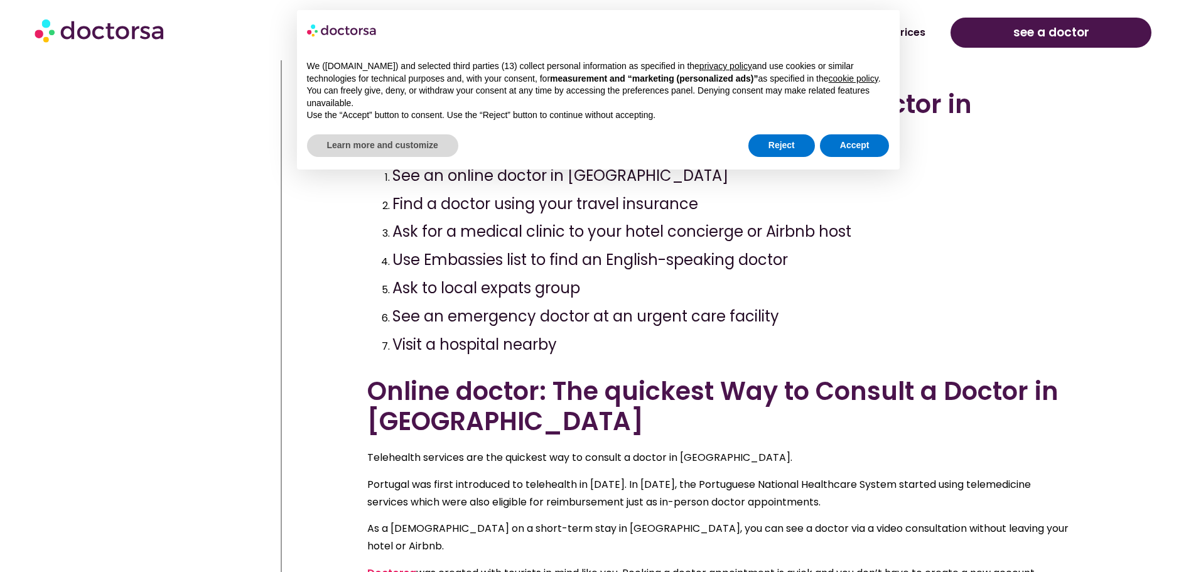
scroll to position [500, 0]
click at [772, 143] on button "Reject" at bounding box center [782, 145] width 67 height 23
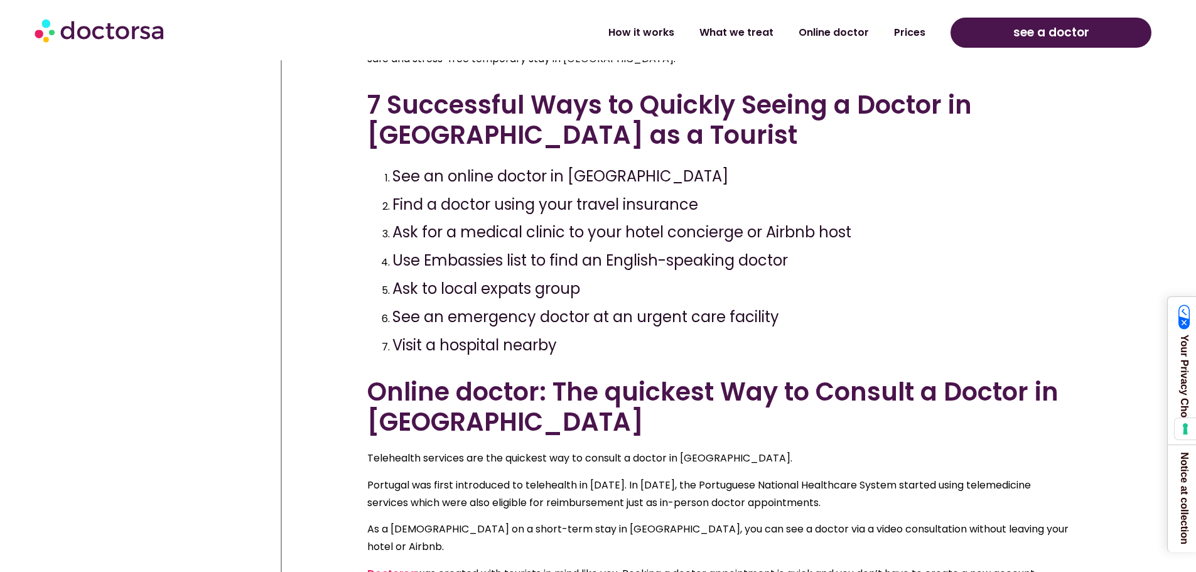
click at [578, 226] on span "Ask for a medical clinic to your hotel concierge or Airbnb host" at bounding box center [621, 232] width 459 height 21
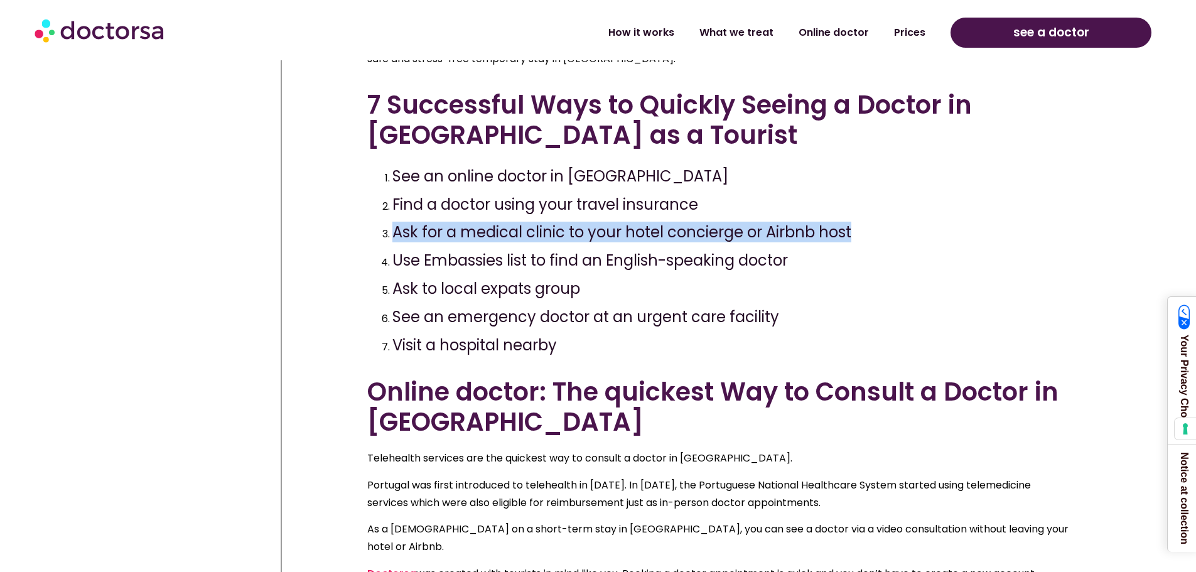
click at [578, 226] on span "Ask for a medical clinic to your hotel concierge or Airbnb host" at bounding box center [621, 232] width 459 height 21
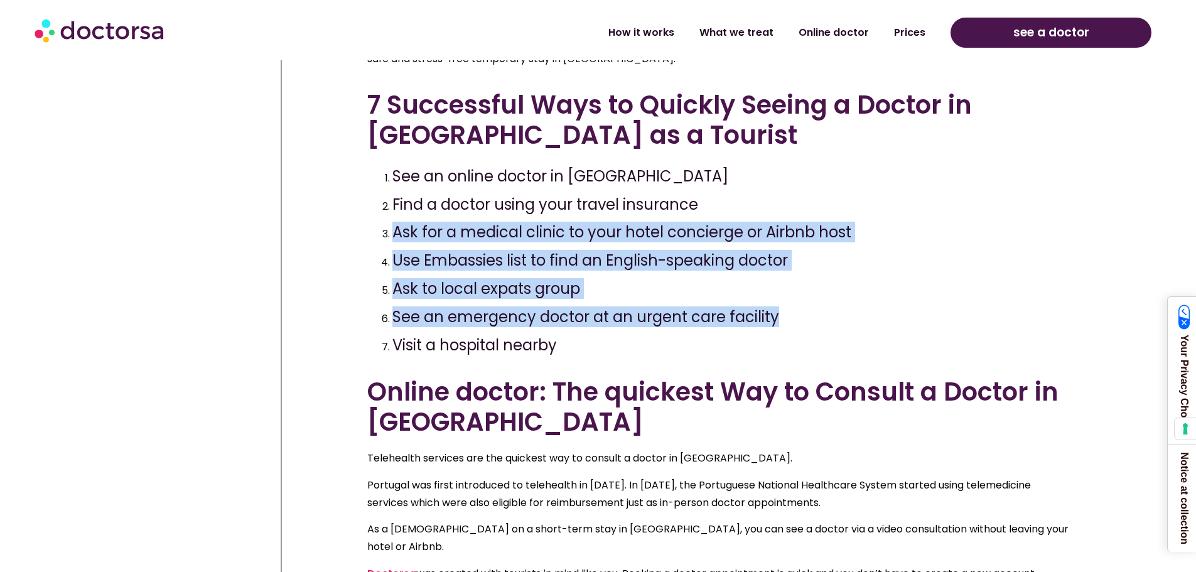
drag, startPoint x: 578, startPoint y: 226, endPoint x: 589, endPoint y: 306, distance: 81.1
click at [589, 306] on ol "See an online doctor in [GEOGRAPHIC_DATA] Find a doctor using your travel insur…" at bounding box center [718, 261] width 703 height 187
click at [589, 306] on span "See an emergency doctor at an urgent care facility" at bounding box center [585, 316] width 387 height 21
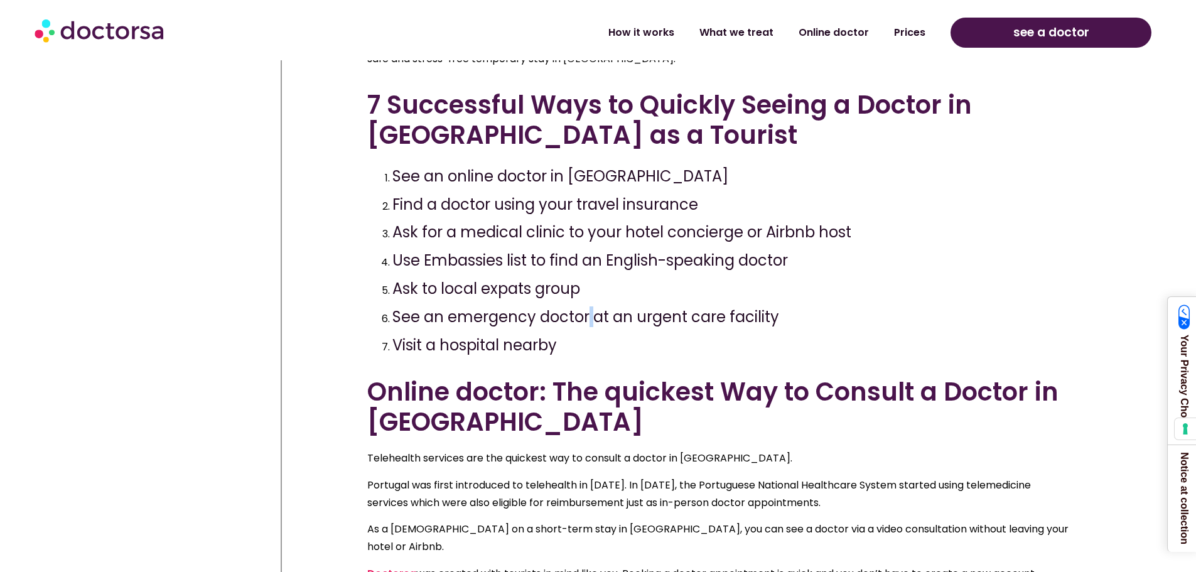
click at [589, 306] on span "See an emergency doctor at an urgent care facility" at bounding box center [585, 316] width 387 height 21
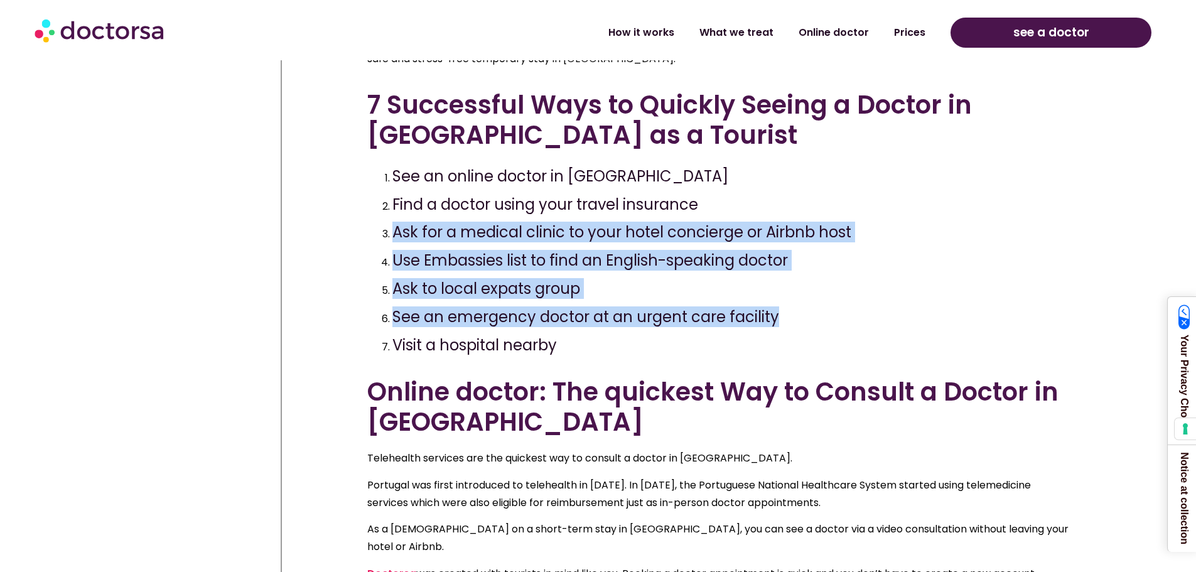
drag, startPoint x: 589, startPoint y: 306, endPoint x: 588, endPoint y: 218, distance: 88.5
click at [588, 218] on ol "See an online doctor in [GEOGRAPHIC_DATA] Find a doctor using your travel insur…" at bounding box center [718, 261] width 703 height 187
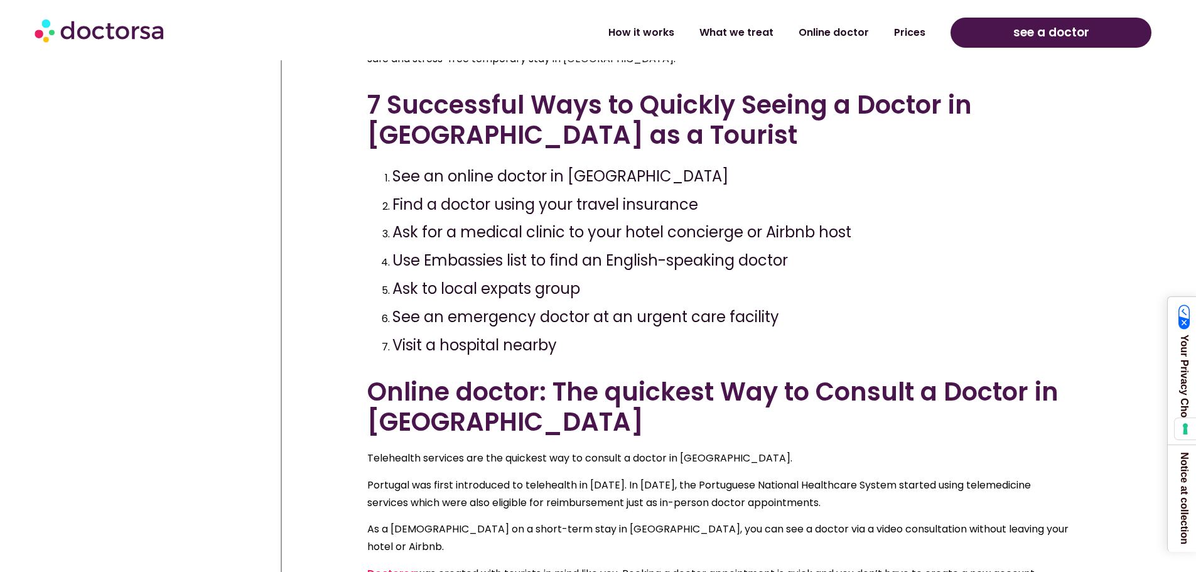
click at [588, 218] on ol "See an online doctor in [GEOGRAPHIC_DATA] Find a doctor using your travel insur…" at bounding box center [718, 261] width 703 height 187
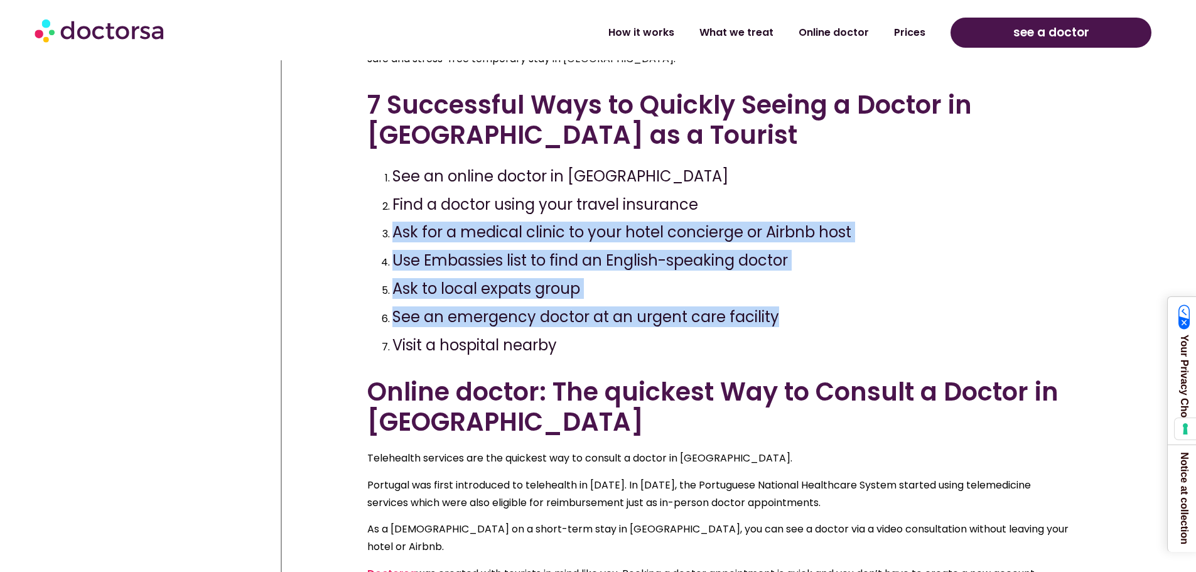
drag, startPoint x: 588, startPoint y: 218, endPoint x: 584, endPoint y: 308, distance: 89.9
click at [584, 308] on ol "See an online doctor in [GEOGRAPHIC_DATA] Find a doctor using your travel insur…" at bounding box center [718, 261] width 703 height 187
click at [584, 308] on span "See an emergency doctor at an urgent care facility" at bounding box center [585, 316] width 387 height 21
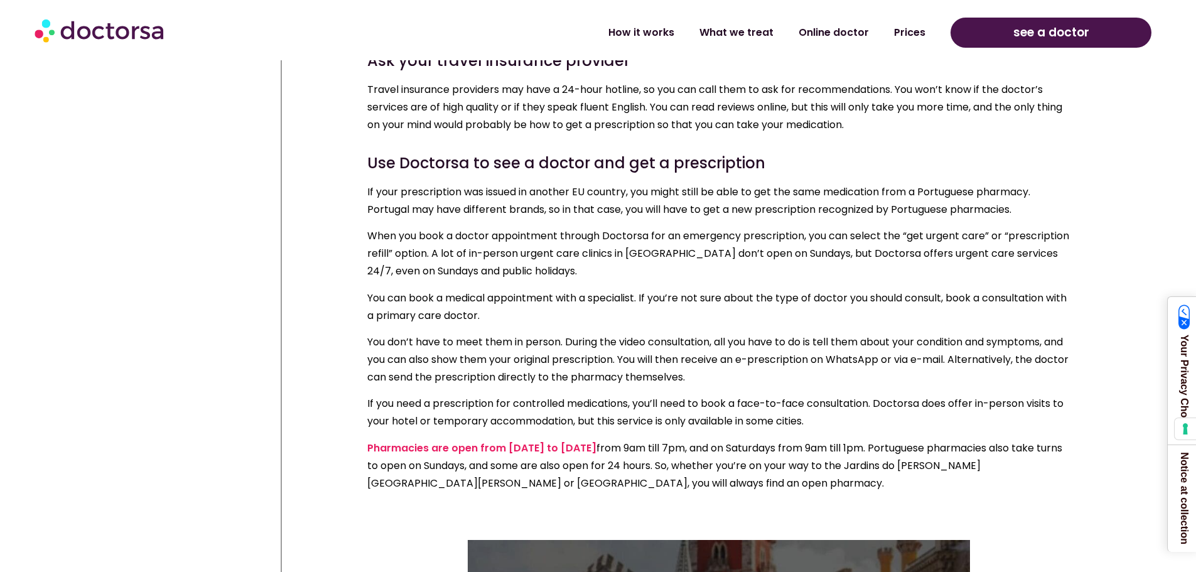
scroll to position [4504, 0]
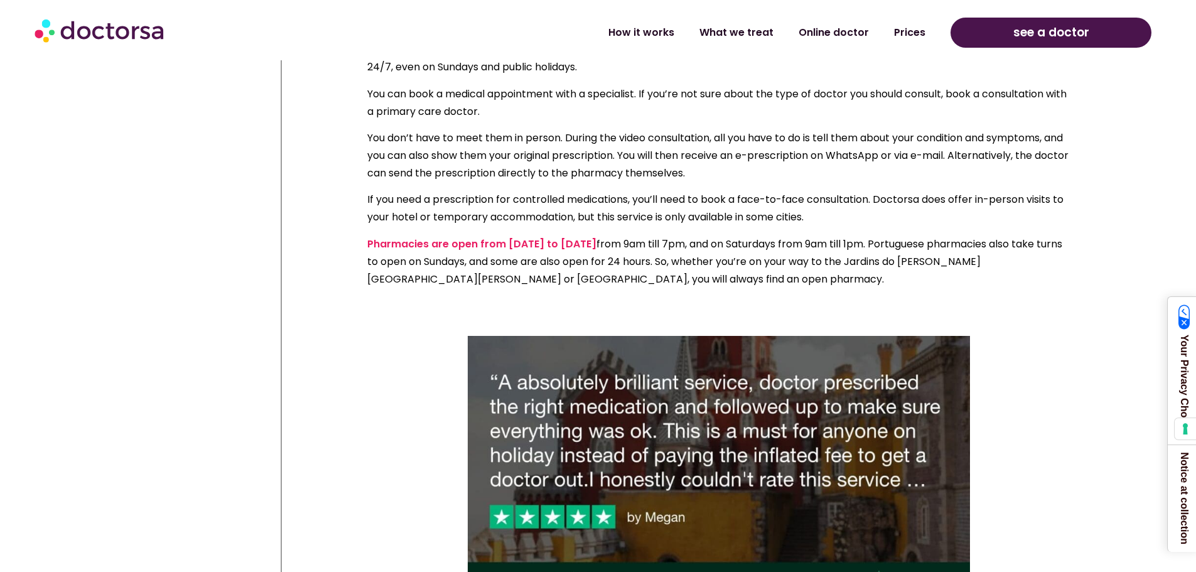
click at [917, 235] on p "Pharmacies are open from [DATE] to [DATE] from 9am till 7pm, and on Saturdays f…" at bounding box center [718, 261] width 703 height 53
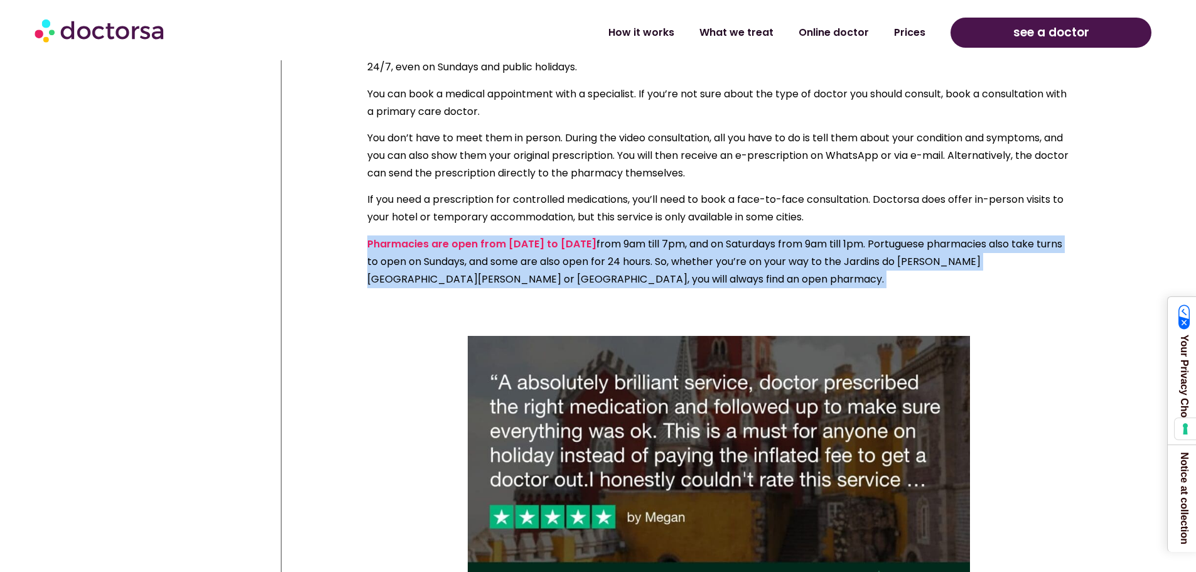
click at [917, 235] on p "Pharmacies are open from [DATE] to [DATE] from 9am till 7pm, and on Saturdays f…" at bounding box center [718, 261] width 703 height 53
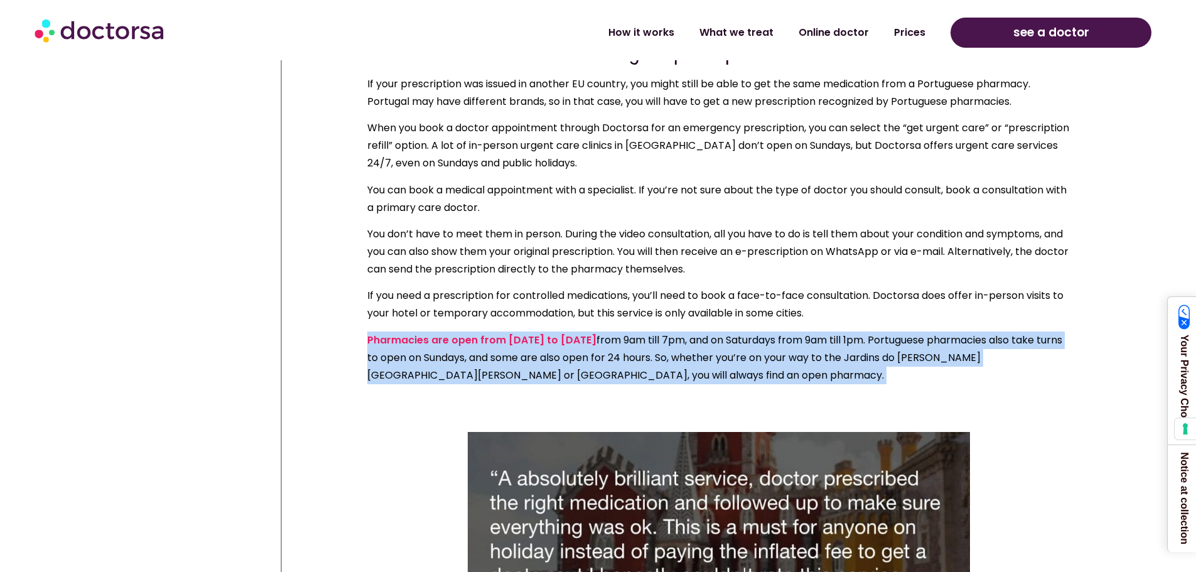
scroll to position [4353, 0]
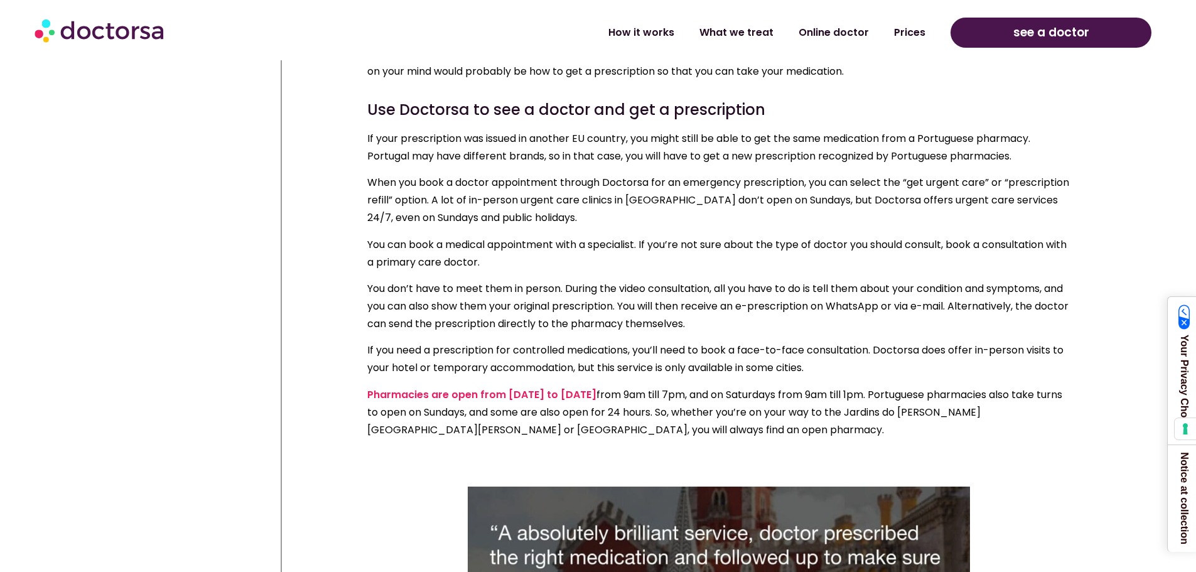
click at [803, 130] on p "If your prescription was issued in another EU country, you might still be able …" at bounding box center [718, 147] width 703 height 35
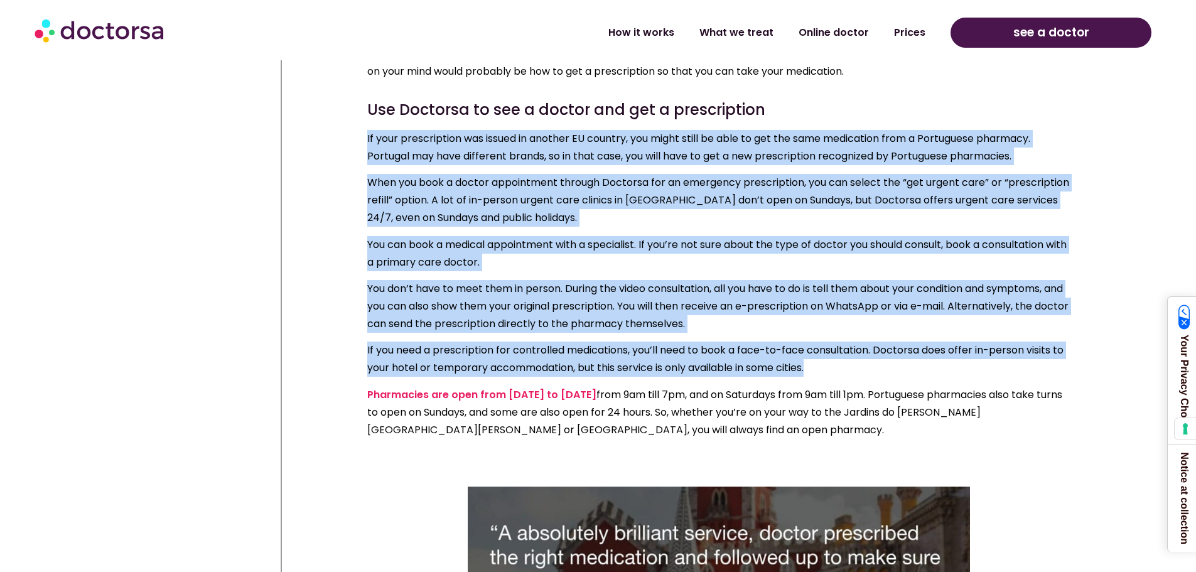
drag, startPoint x: 803, startPoint y: 88, endPoint x: 792, endPoint y: 299, distance: 211.2
click at [792, 299] on div "If your prescription was issued in another EU country, you might still be able …" at bounding box center [718, 297] width 703 height 335
click at [792, 342] on p "If you need a prescription for controlled medications, you’ll need to book a fa…" at bounding box center [718, 359] width 703 height 35
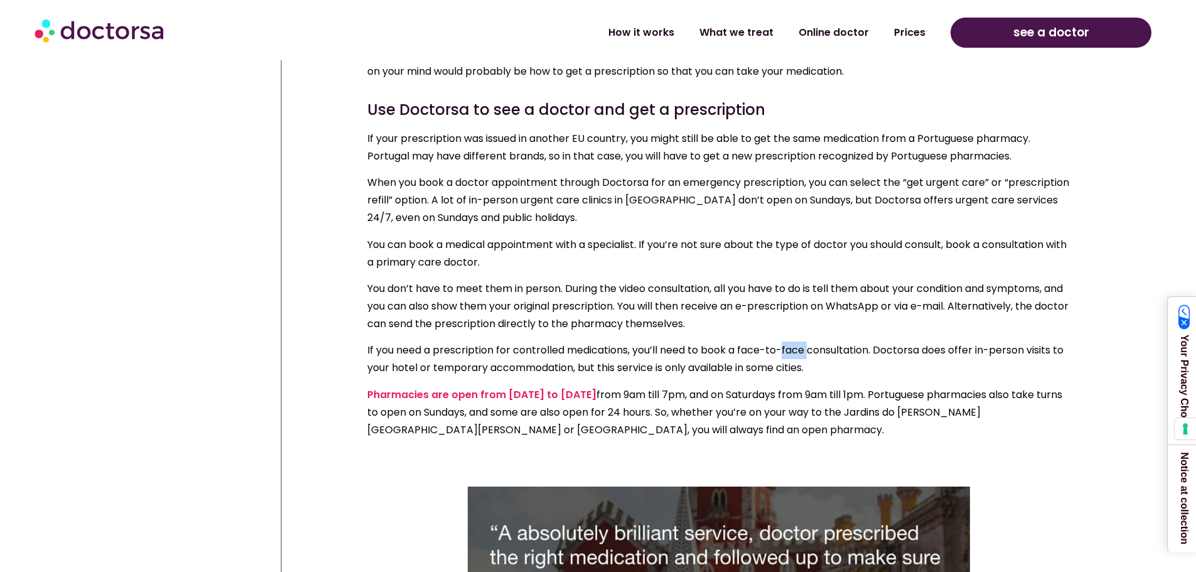
click at [792, 342] on p "If you need a prescription for controlled medications, you’ll need to book a fa…" at bounding box center [718, 359] width 703 height 35
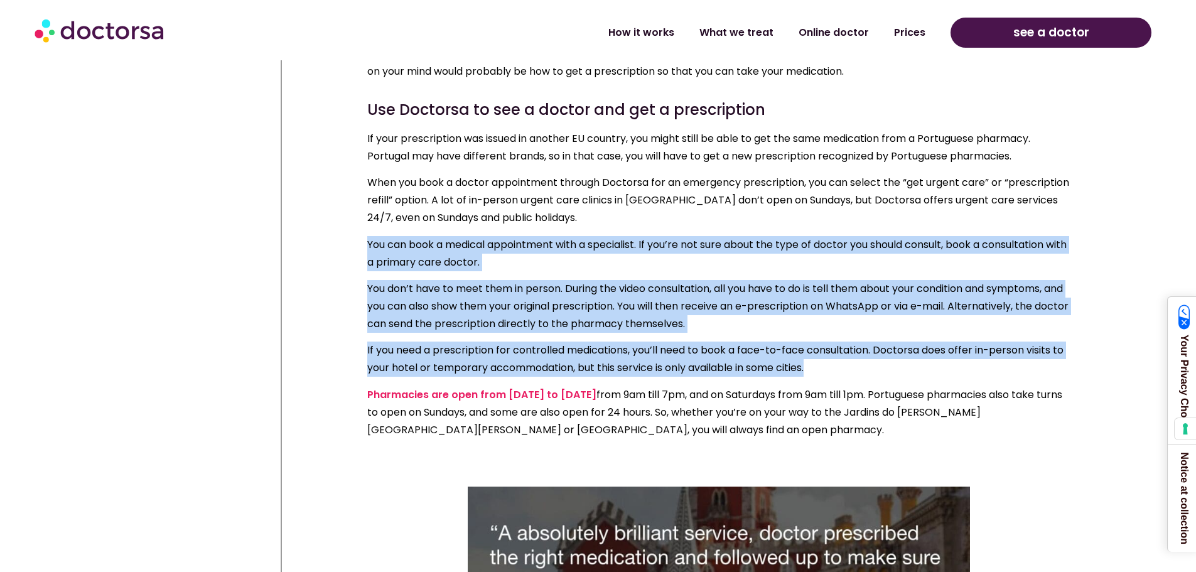
drag, startPoint x: 792, startPoint y: 299, endPoint x: 784, endPoint y: 197, distance: 102.1
click at [784, 197] on div "If your prescription was issued in another EU country, you might still be able …" at bounding box center [718, 297] width 703 height 335
click at [784, 236] on p "You can book a medical appointment with a specialist. If you’re not sure about …" at bounding box center [718, 253] width 703 height 35
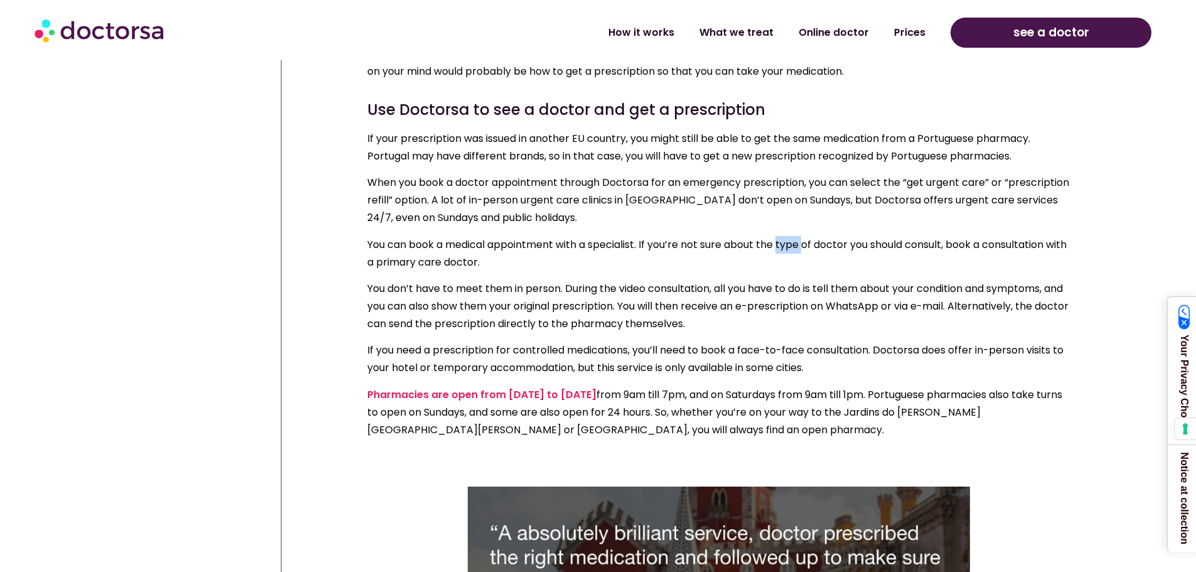
click at [784, 236] on p "You can book a medical appointment with a specialist. If you’re not sure about …" at bounding box center [718, 253] width 703 height 35
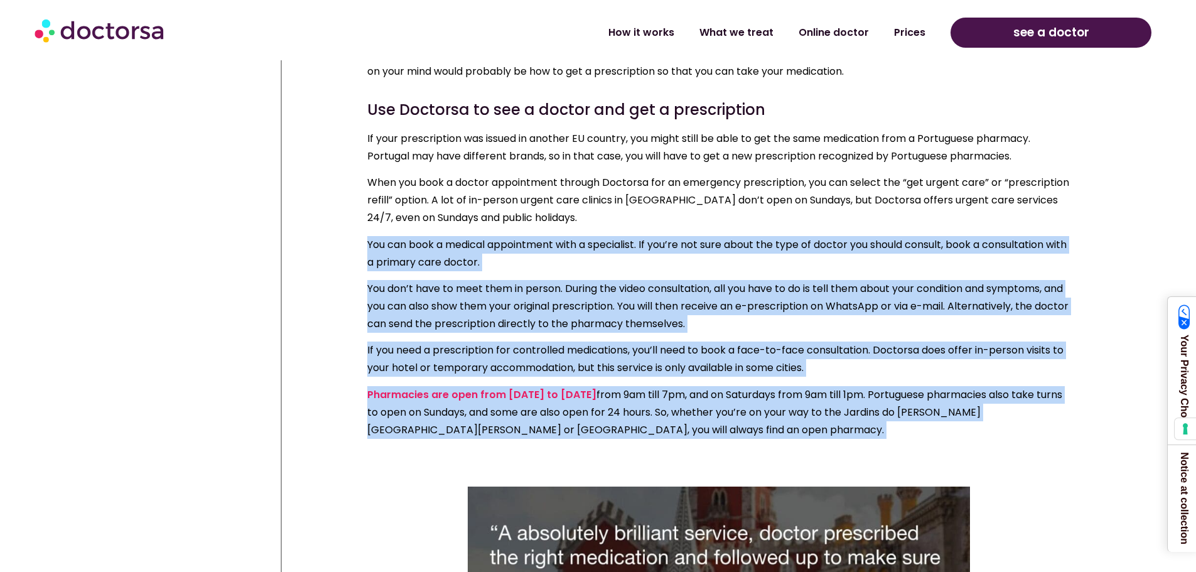
drag, startPoint x: 784, startPoint y: 197, endPoint x: 785, endPoint y: 337, distance: 139.4
click at [785, 337] on div "If your prescription was issued in another EU country, you might still be able …" at bounding box center [718, 297] width 703 height 335
click at [785, 386] on p "Pharmacies are open from [DATE] to [DATE] from 9am till 7pm, and on Saturdays f…" at bounding box center [718, 412] width 703 height 53
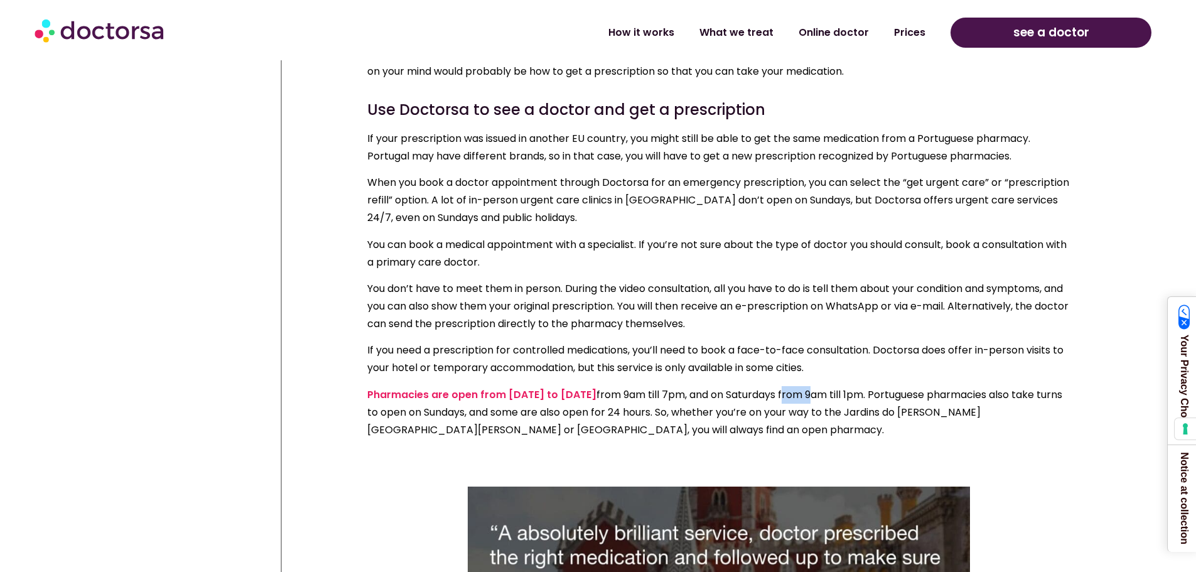
click at [785, 386] on p "Pharmacies are open from [DATE] to [DATE] from 9am till 7pm, and on Saturdays f…" at bounding box center [718, 412] width 703 height 53
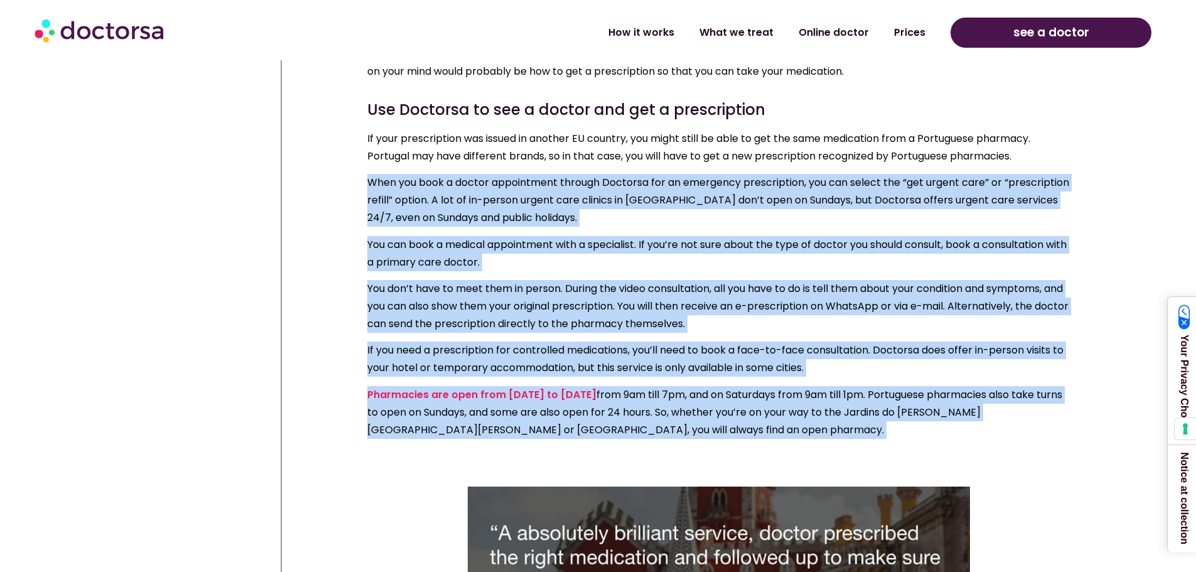
drag, startPoint x: 785, startPoint y: 337, endPoint x: 777, endPoint y: 164, distance: 172.9
click at [777, 164] on div "If your prescription was issued in another EU country, you might still be able …" at bounding box center [718, 297] width 703 height 335
click at [777, 174] on p "When you book a doctor appointment through Doctorsa for an emergency prescripti…" at bounding box center [718, 200] width 703 height 53
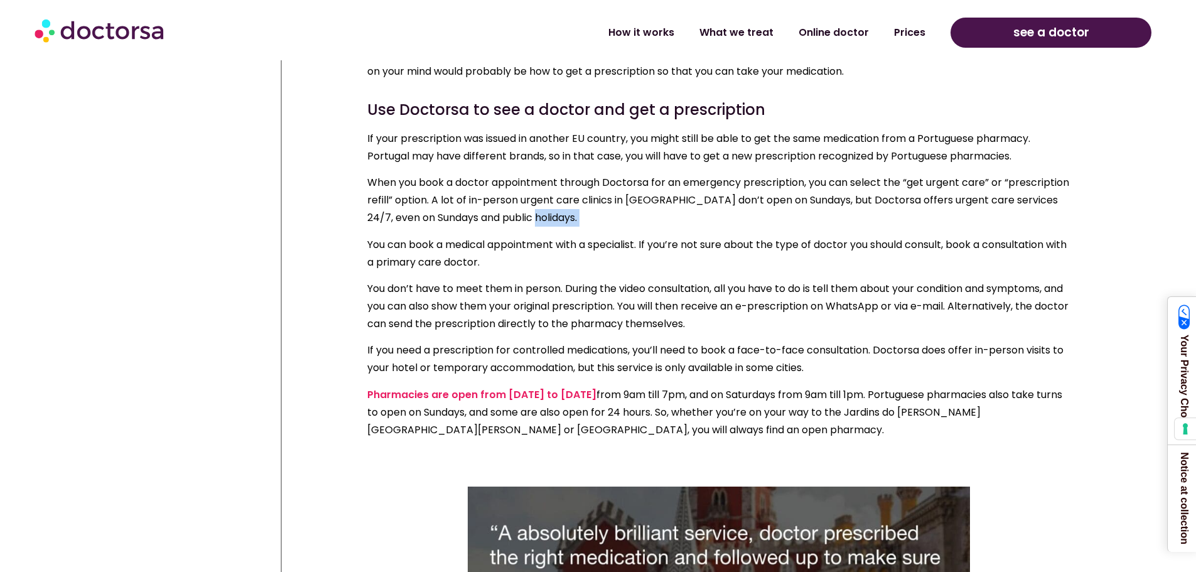
click at [777, 174] on p "When you book a doctor appointment through Doctorsa for an emergency prescripti…" at bounding box center [718, 200] width 703 height 53
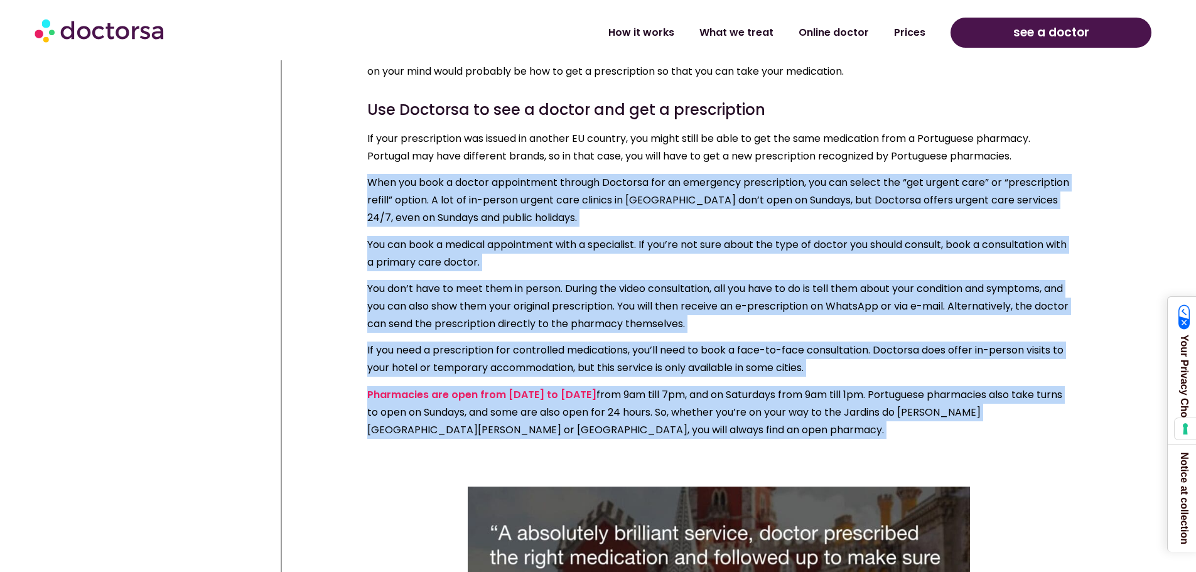
drag, startPoint x: 777, startPoint y: 164, endPoint x: 768, endPoint y: 360, distance: 196.1
click at [768, 360] on div "If your prescription was issued in another EU country, you might still be able …" at bounding box center [718, 297] width 703 height 335
click at [768, 386] on p "Pharmacies are open from [DATE] to [DATE] from 9am till 7pm, and on Saturdays f…" at bounding box center [718, 412] width 703 height 53
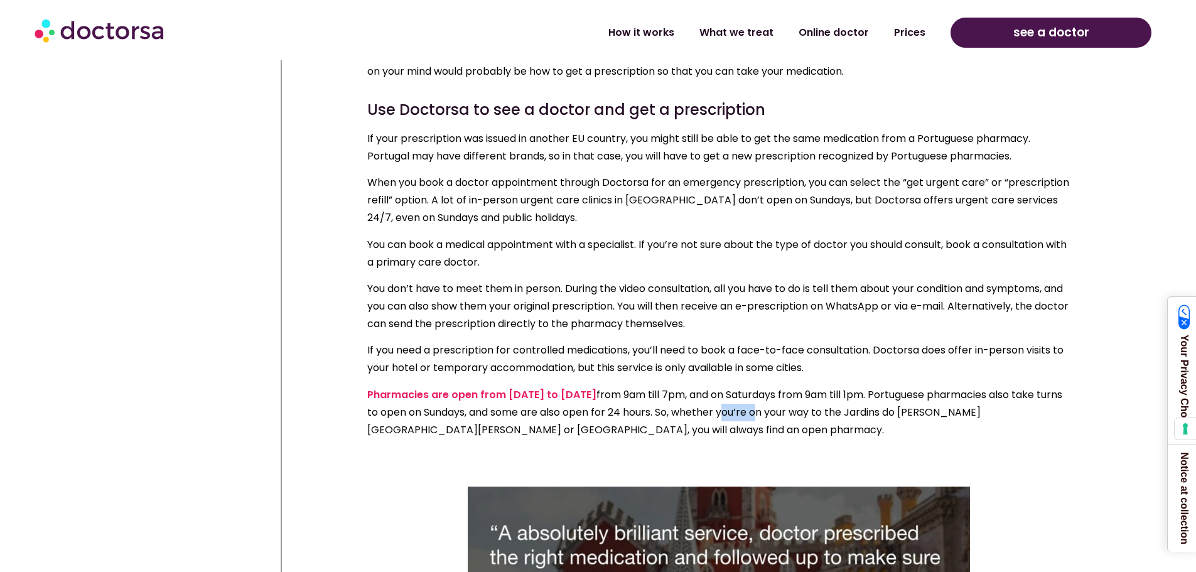
click at [768, 386] on p "Pharmacies are open from [DATE] to [DATE] from 9am till 7pm, and on Saturdays f…" at bounding box center [718, 412] width 703 height 53
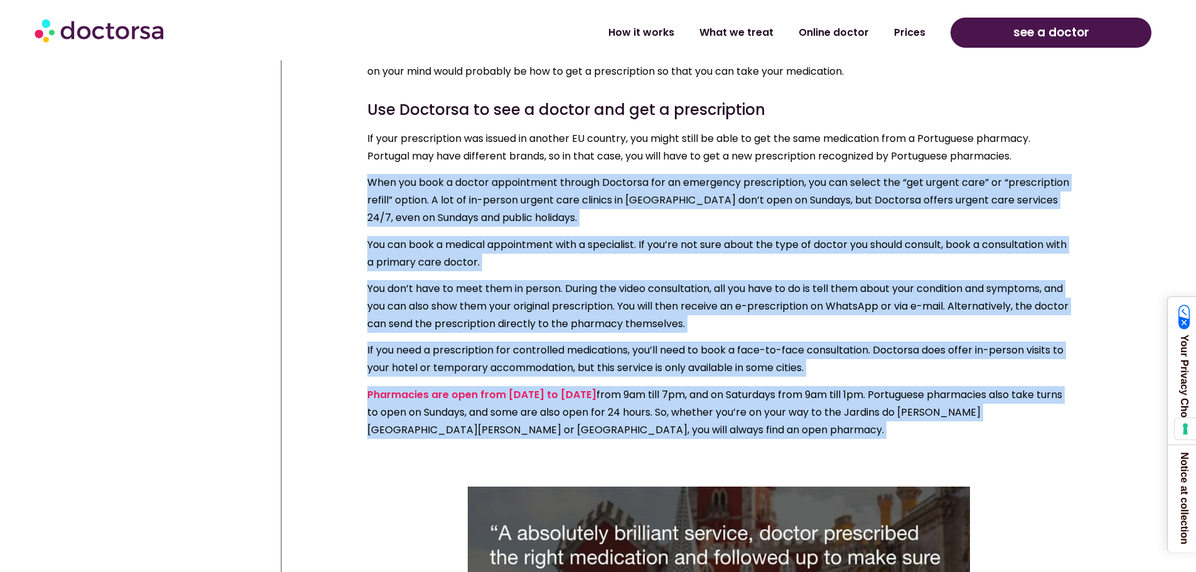
drag, startPoint x: 768, startPoint y: 360, endPoint x: 770, endPoint y: 162, distance: 197.8
click at [770, 162] on div "If your prescription was issued in another EU country, you might still be able …" at bounding box center [718, 297] width 703 height 335
click at [770, 174] on p "When you book a doctor appointment through Doctorsa for an emergency prescripti…" at bounding box center [718, 200] width 703 height 53
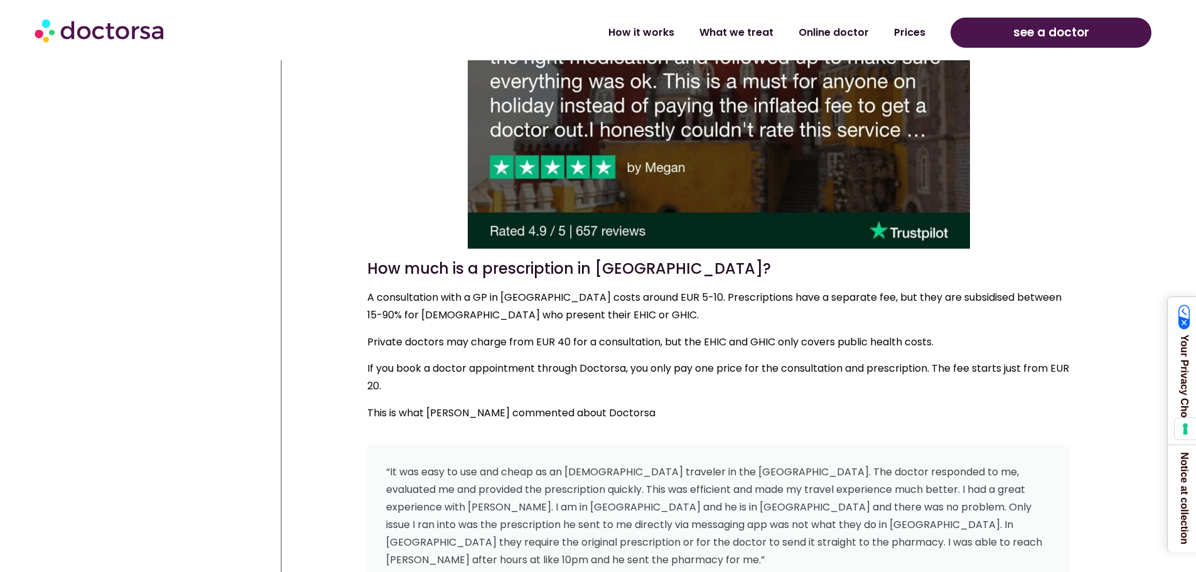
scroll to position [5354, 0]
